Goal: Transaction & Acquisition: Purchase product/service

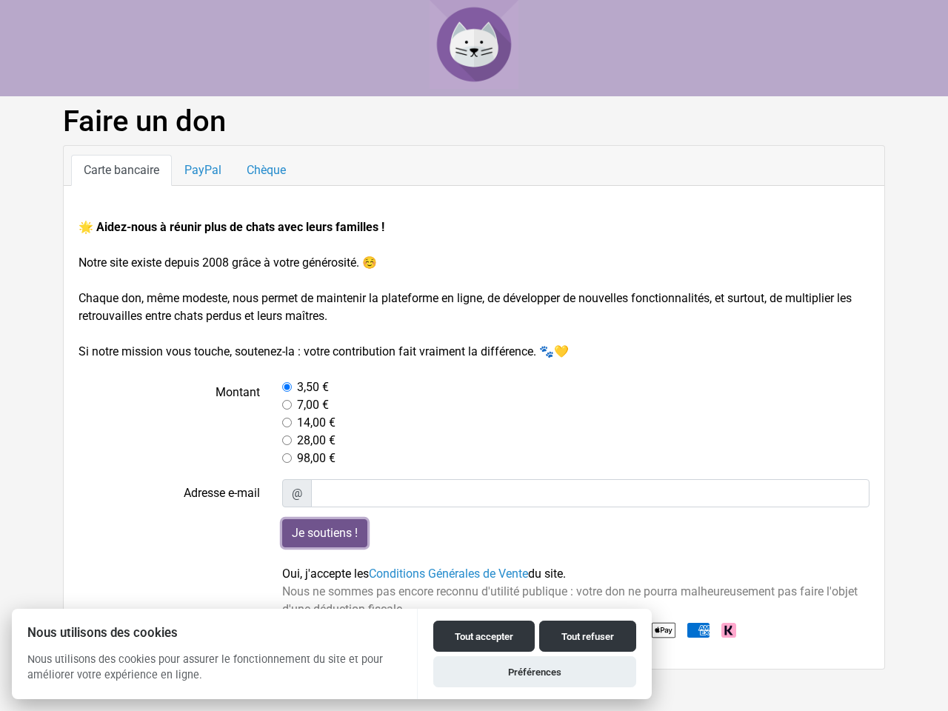
click at [324, 533] on input "Je soutiens !" at bounding box center [324, 533] width 85 height 28
click at [483, 636] on button "Tout accepter" at bounding box center [483, 635] width 101 height 31
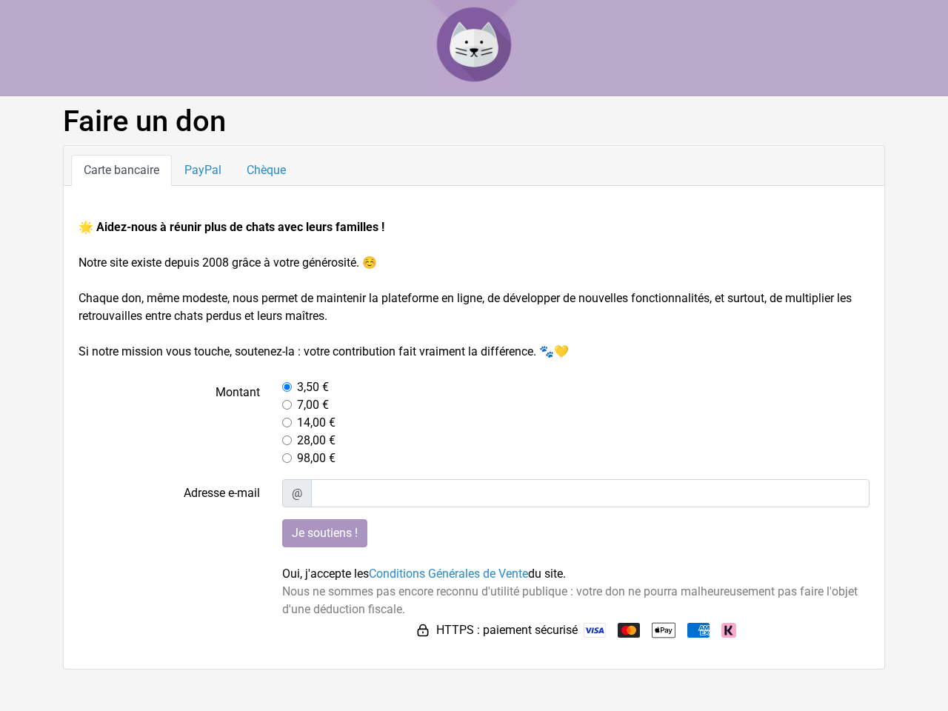
click at [587, 636] on img at bounding box center [594, 630] width 22 height 15
click at [535, 669] on html "Faire un don Carte bancaire PayPal Chèque 🌟 Aidez-nous à réunir plus de chats a…" at bounding box center [474, 334] width 948 height 669
